Goal: Task Accomplishment & Management: Use online tool/utility

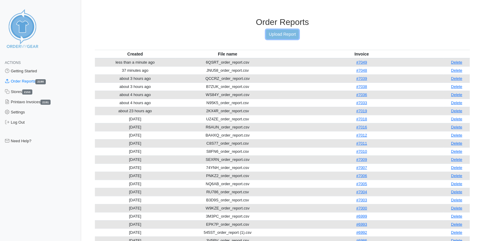
click at [280, 37] on link "Upload Report" at bounding box center [282, 34] width 32 height 9
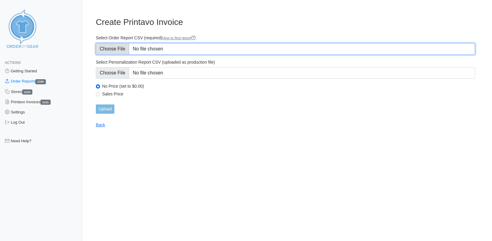
click at [121, 46] on input "Select Order Report CSV (required) How to find report" at bounding box center [285, 48] width 379 height 11
type input "C:\fakepath\ERRGB_order_report.csv"
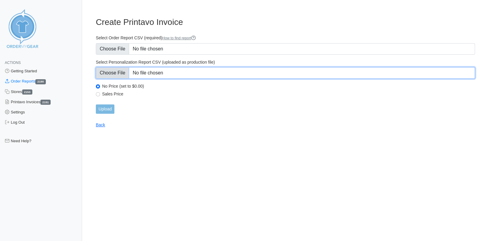
click at [113, 72] on input "Select Personalization Report CSV (uploaded as production file)" at bounding box center [285, 72] width 379 height 11
type input "C:\fakepath\ERRGB_personalization_report.csv"
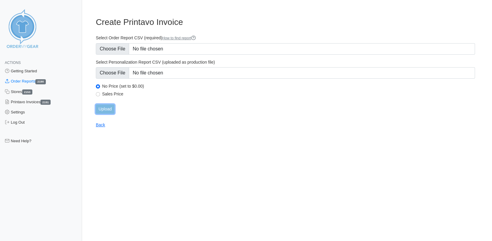
click at [112, 109] on input "Upload" at bounding box center [105, 108] width 19 height 9
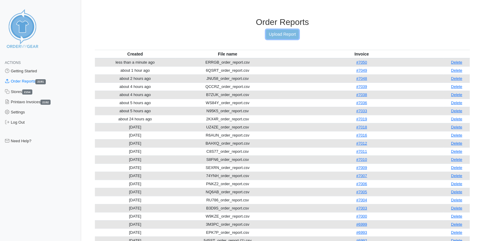
click at [282, 34] on link "Upload Report" at bounding box center [282, 34] width 32 height 9
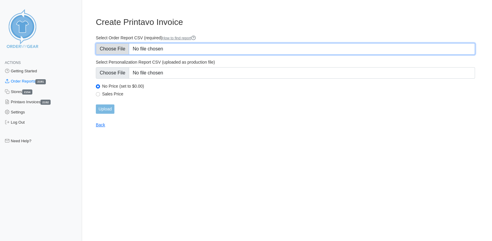
click at [117, 48] on input "Select Order Report CSV (required) How to find report" at bounding box center [285, 48] width 379 height 11
type input "C:\fakepath\F89BE_order_report.csv"
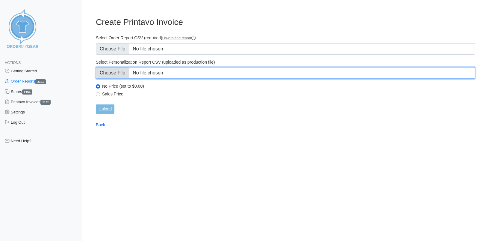
click at [111, 75] on input "Select Personalization Report CSV (uploaded as production file)" at bounding box center [285, 72] width 379 height 11
type input "C:\fakepath\F89BE_personalization_report.csv"
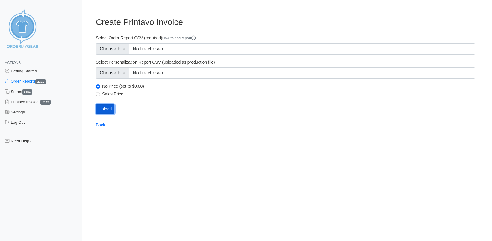
click at [108, 109] on input "Upload" at bounding box center [105, 108] width 19 height 9
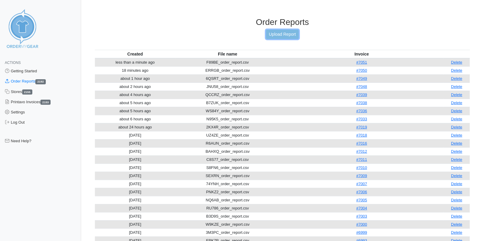
click at [287, 34] on link "Upload Report" at bounding box center [282, 34] width 32 height 9
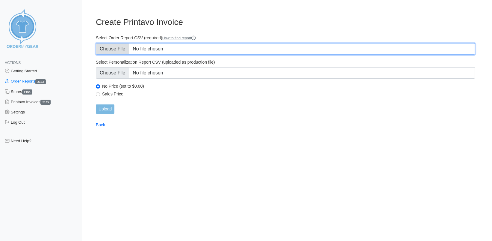
click at [116, 48] on input "Select Order Report CSV (required) How to find report" at bounding box center [285, 48] width 379 height 11
type input "C:\fakepath\JBVHG_order_report.csv"
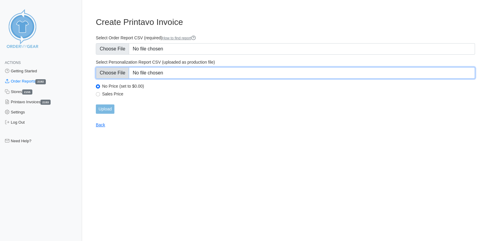
click at [114, 74] on input "Select Personalization Report CSV (uploaded as production file)" at bounding box center [285, 72] width 379 height 11
type input "C:\fakepath\JBVHG_personalization_report.csv"
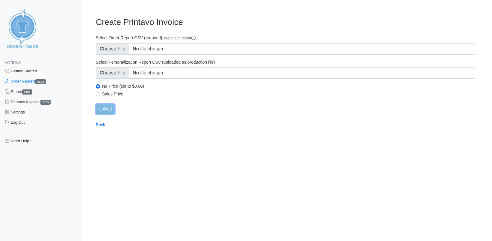
click at [110, 108] on input "Upload" at bounding box center [105, 108] width 19 height 9
